Goal: Task Accomplishment & Management: Use online tool/utility

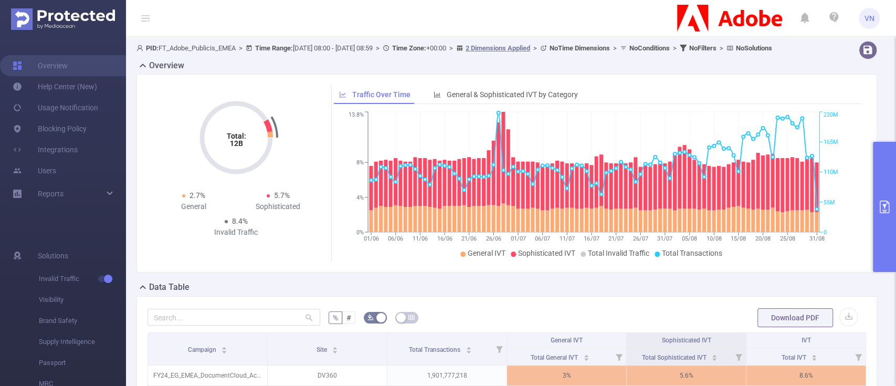
scroll to position [78, 0]
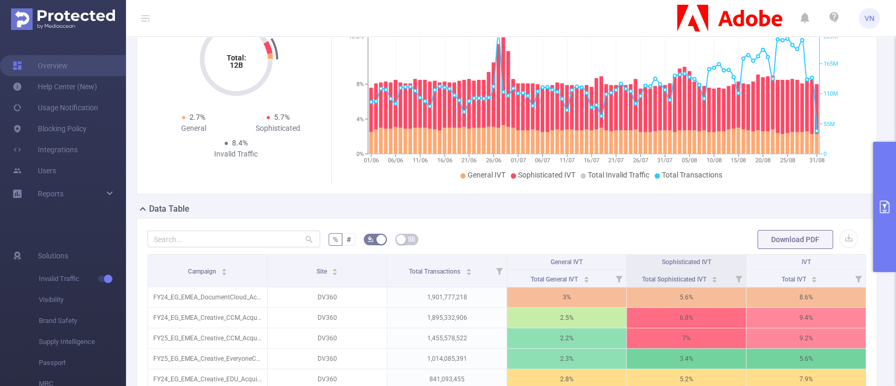
click at [886, 166] on button "primary" at bounding box center [884, 207] width 23 height 130
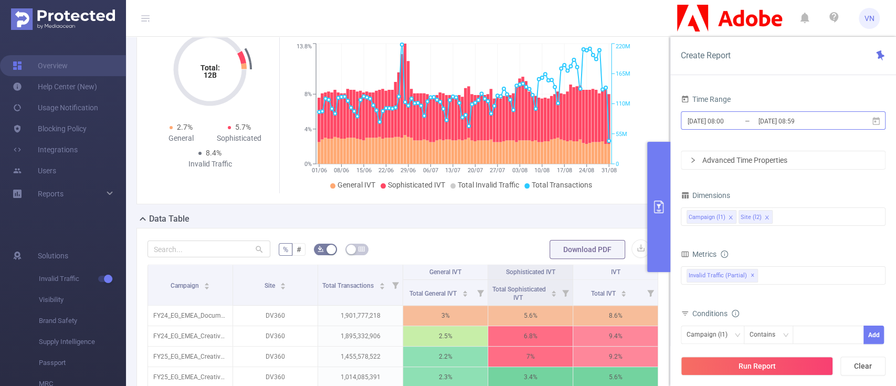
click at [737, 120] on input "2025-06-01 08:00" at bounding box center [728, 121] width 85 height 14
click at [802, 98] on div "Time Range" at bounding box center [783, 100] width 205 height 17
click at [657, 245] on button "primary" at bounding box center [658, 207] width 23 height 130
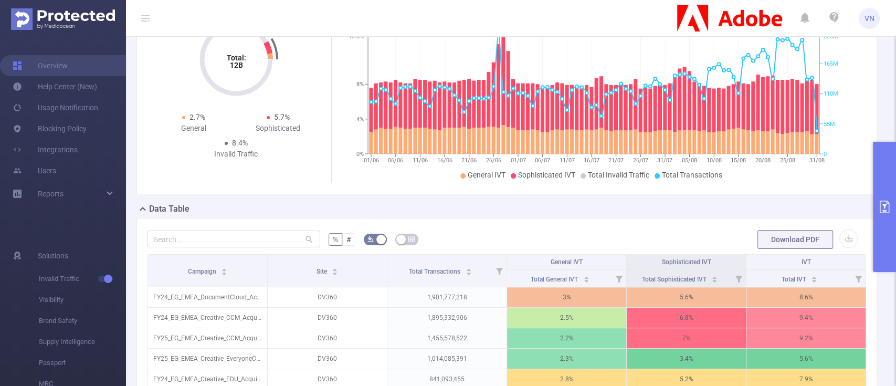
scroll to position [0, 0]
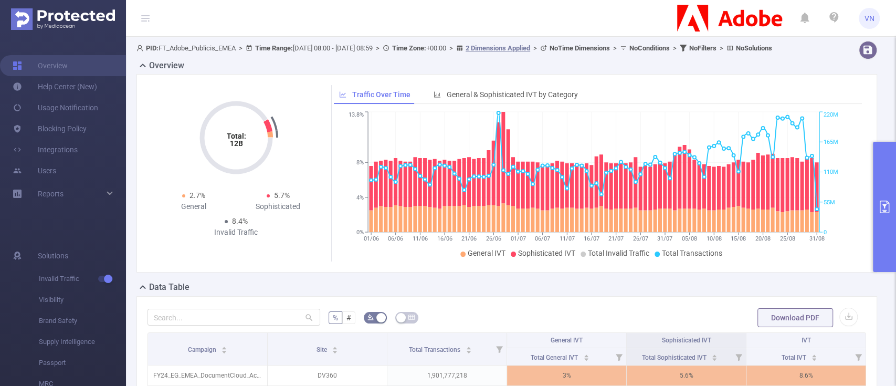
click at [849, 322] on form "% # Download PDF" at bounding box center [506, 317] width 718 height 21
click at [843, 326] on button "button" at bounding box center [848, 316] width 18 height 18
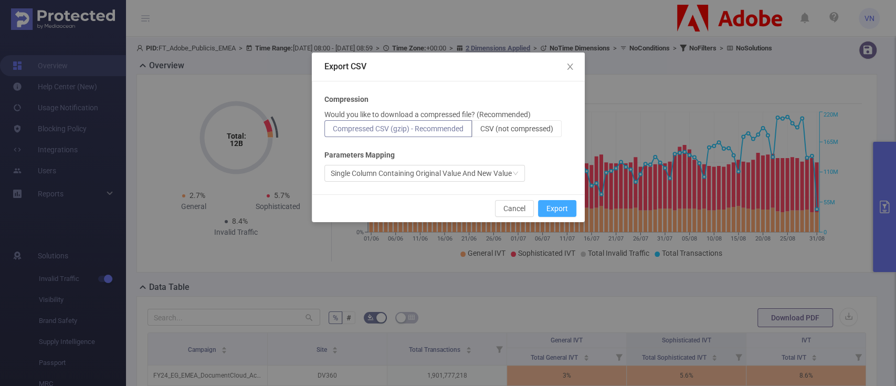
click at [546, 203] on button "Export" at bounding box center [557, 208] width 38 height 17
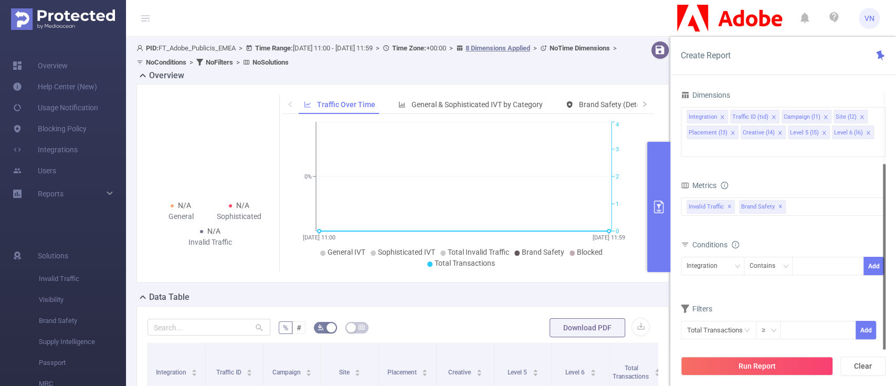
drag, startPoint x: 884, startPoint y: 191, endPoint x: 869, endPoint y: 295, distance: 104.9
click at [869, 295] on section "Time Range [DATE] 11:00 _ [DATE] 11:59 Advanced Time Properties Dimensions Inte…" at bounding box center [783, 220] width 205 height 257
click at [712, 257] on div "Integration" at bounding box center [705, 265] width 38 height 17
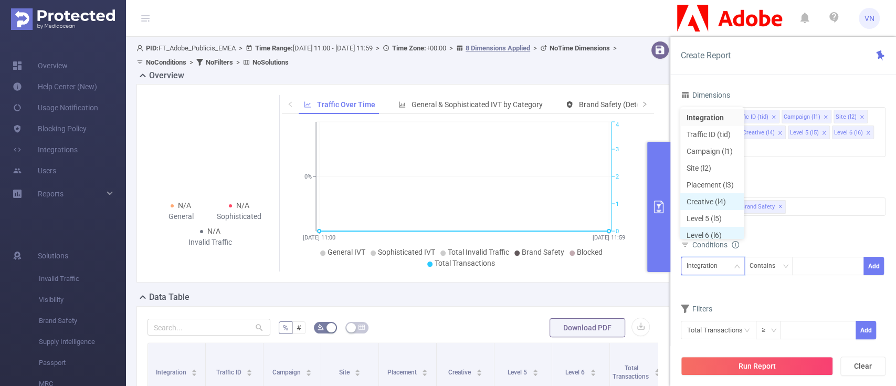
scroll to position [5, 0]
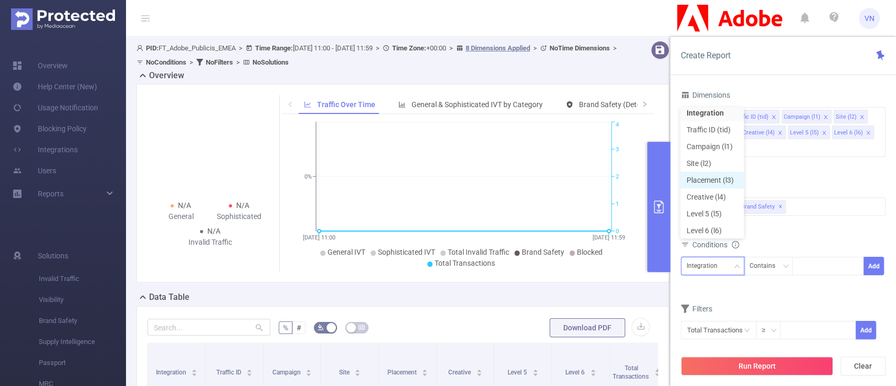
click at [716, 181] on li "Placement (l3)" at bounding box center [711, 180] width 63 height 17
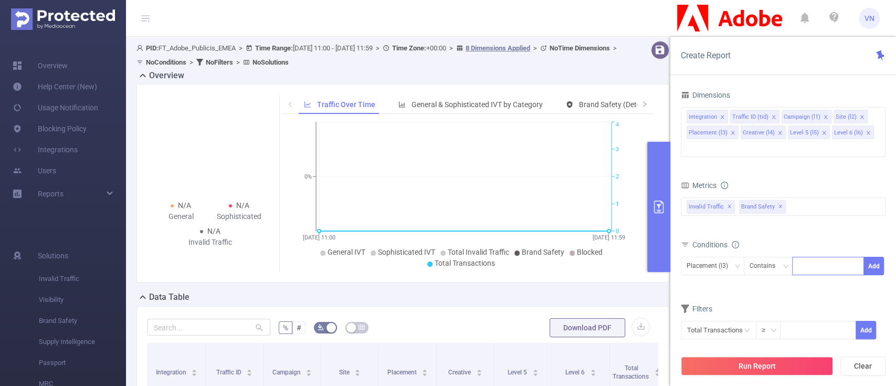
click at [818, 257] on div at bounding box center [828, 265] width 60 height 17
type input "loopme"
click at [880, 257] on button "Add" at bounding box center [873, 266] width 20 height 18
